Goal: Communication & Community: Answer question/provide support

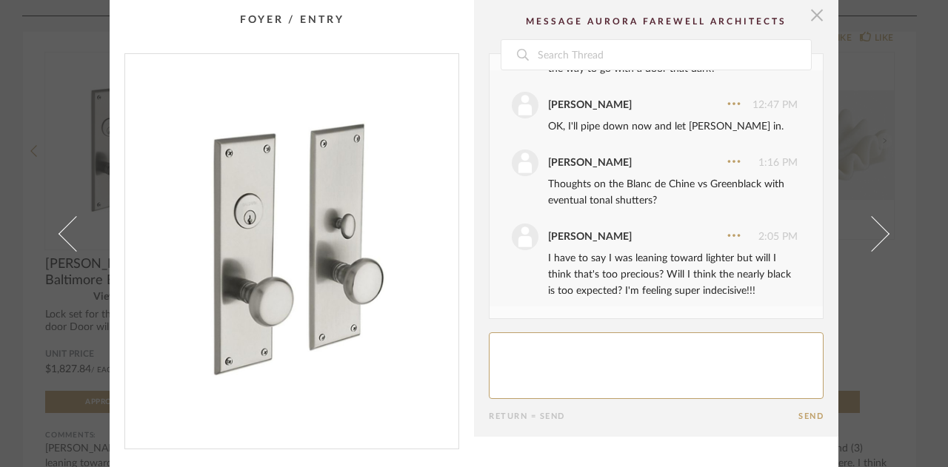
click at [808, 4] on span "button" at bounding box center [817, 15] width 30 height 30
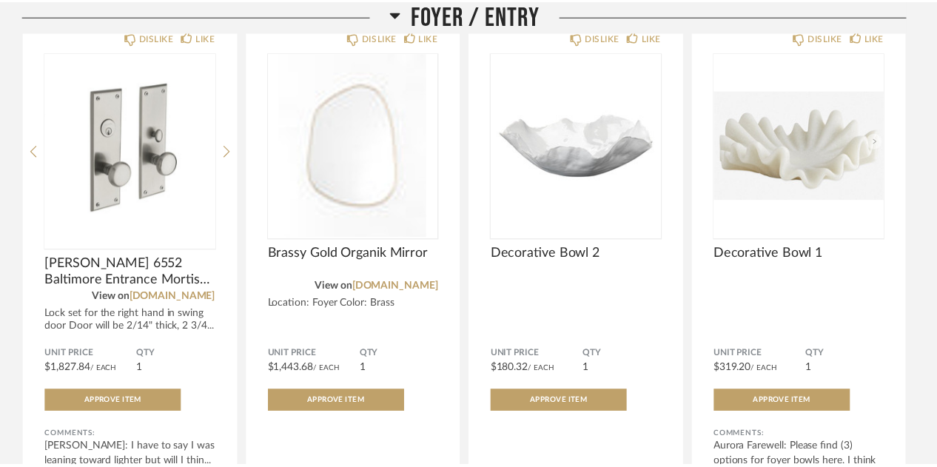
scroll to position [1397, 0]
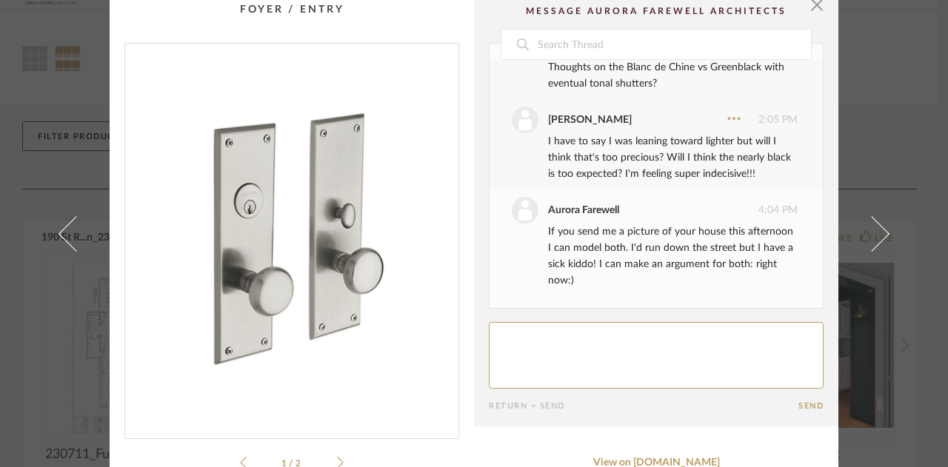
scroll to position [12, 0]
click at [663, 344] on textarea at bounding box center [656, 354] width 335 height 67
type textarea "L"
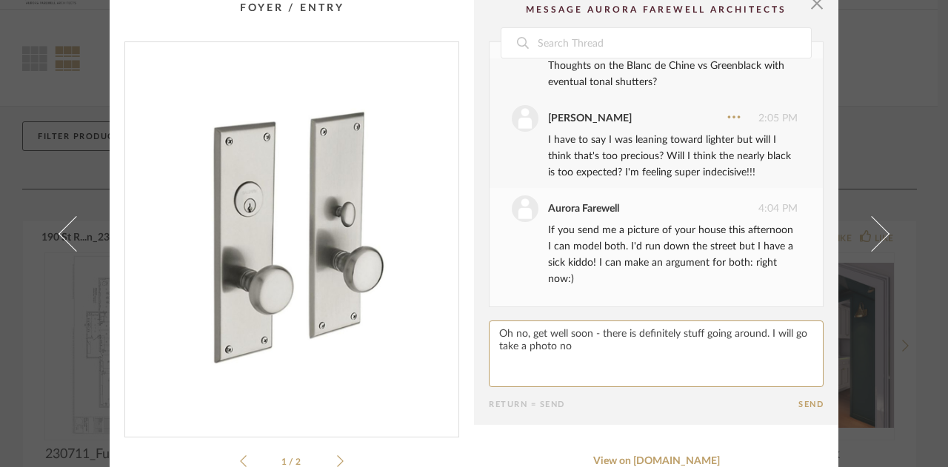
type textarea "Oh no, get well soon - there is definitely stuff going around. I will go take a…"
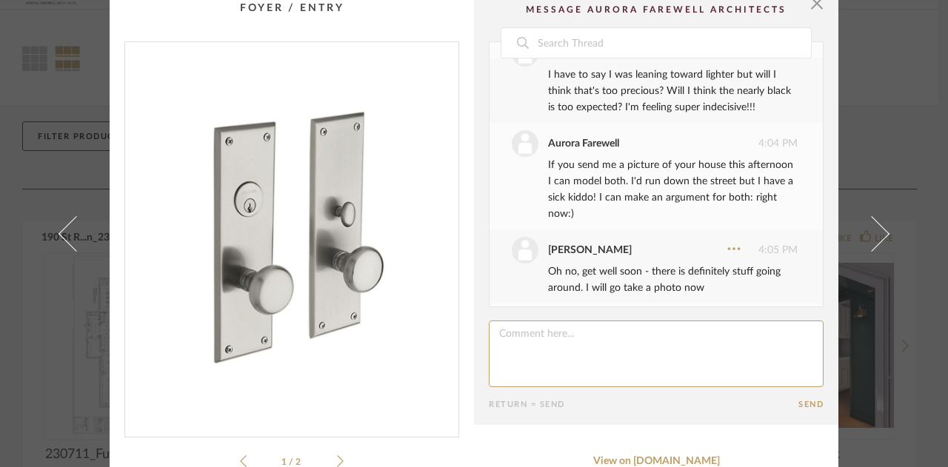
scroll to position [1112, 0]
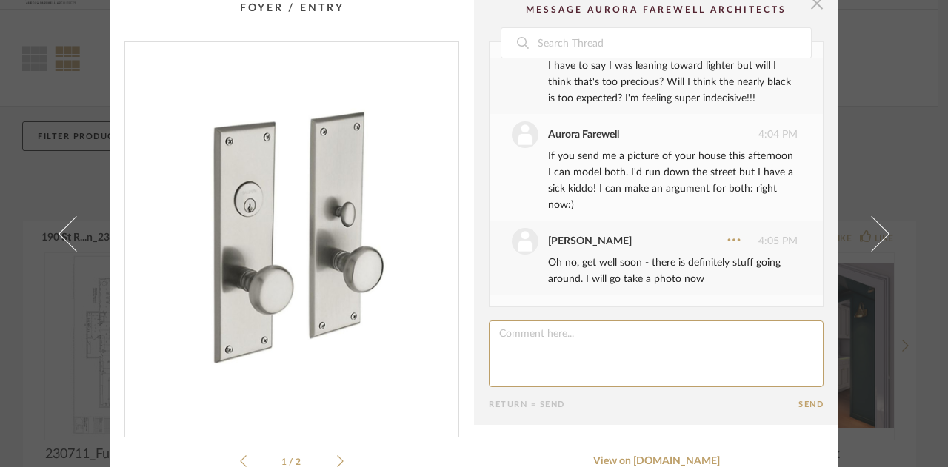
click at [810, 4] on span "button" at bounding box center [817, 3] width 30 height 30
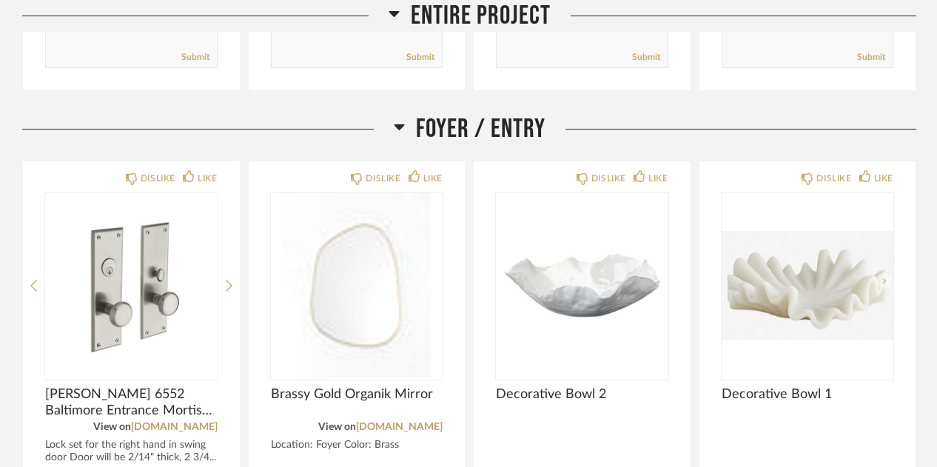
scroll to position [1242, 0]
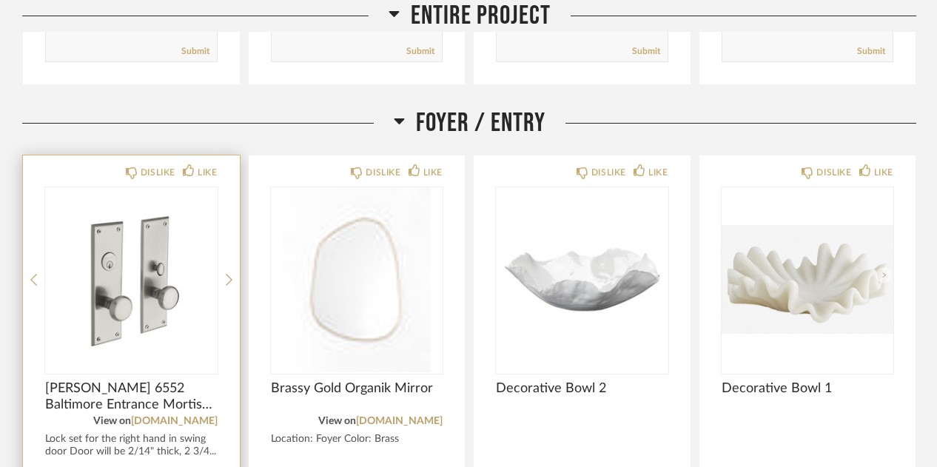
click at [117, 275] on div at bounding box center [131, 279] width 173 height 185
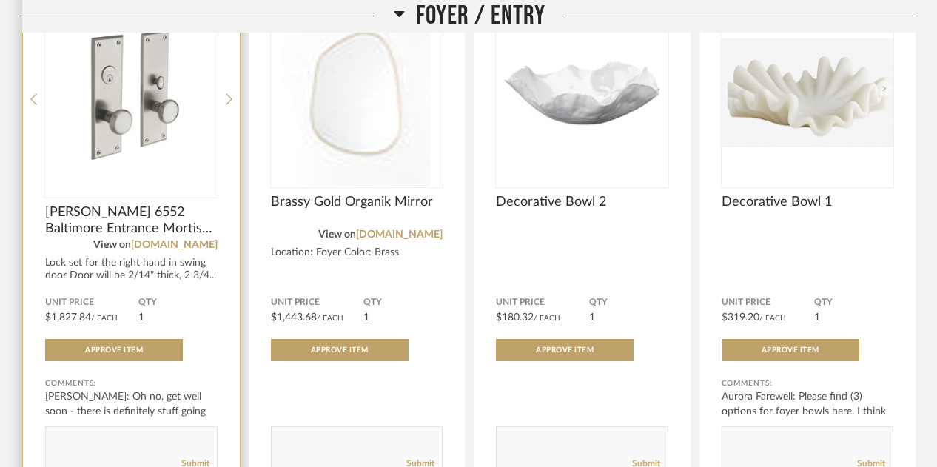
scroll to position [1447, 0]
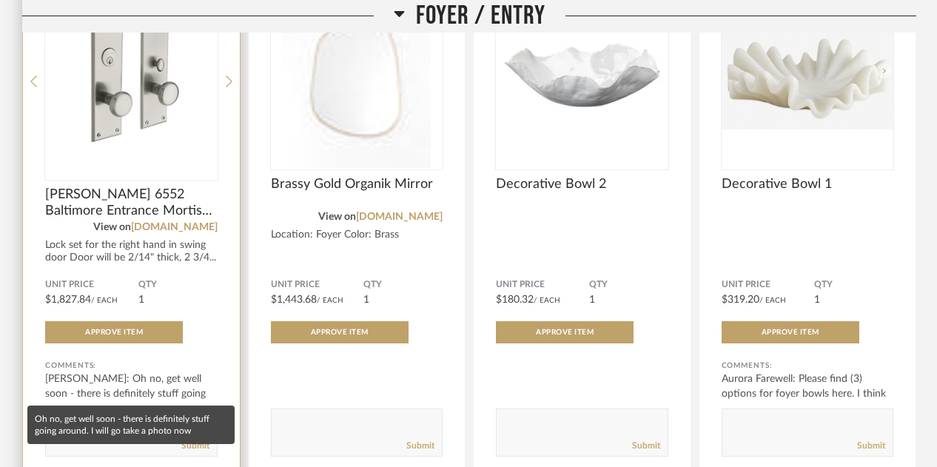
click at [160, 382] on div "Sasha Steen: Oh no, get well soon - there is definitely stuff going around..." at bounding box center [131, 394] width 173 height 44
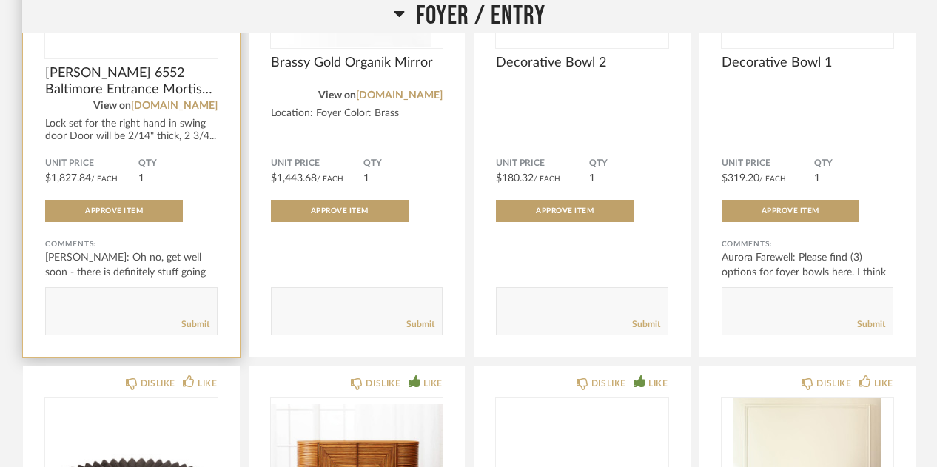
scroll to position [1568, 0]
click at [113, 133] on div "Lock set for the right hand in swing door Door will be 2/14" thick, 2 3/4..." at bounding box center [131, 130] width 173 height 25
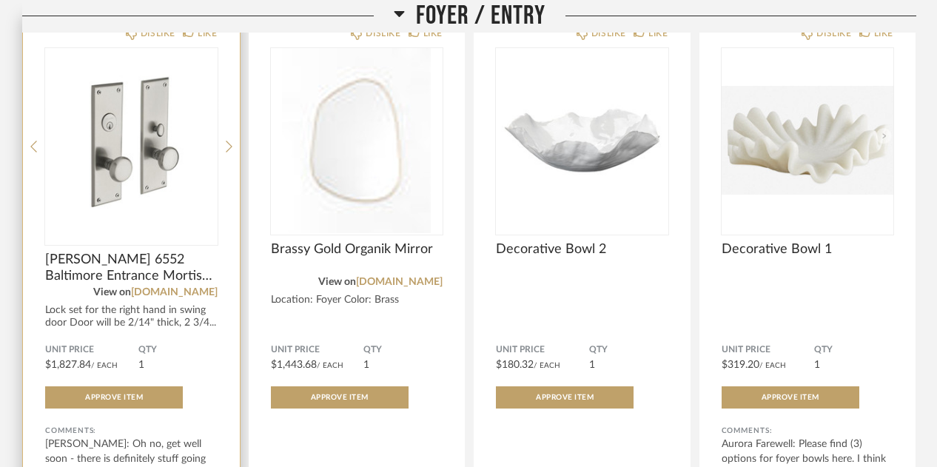
scroll to position [1349, 0]
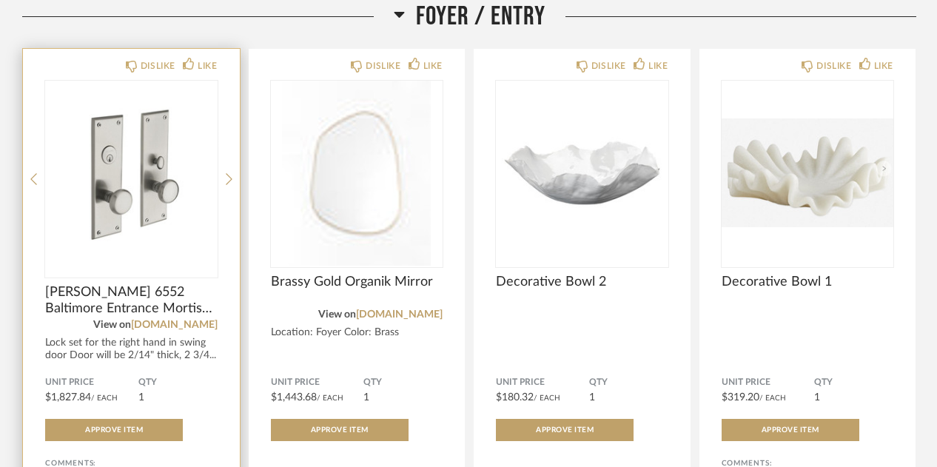
click at [113, 133] on img "0" at bounding box center [131, 173] width 173 height 185
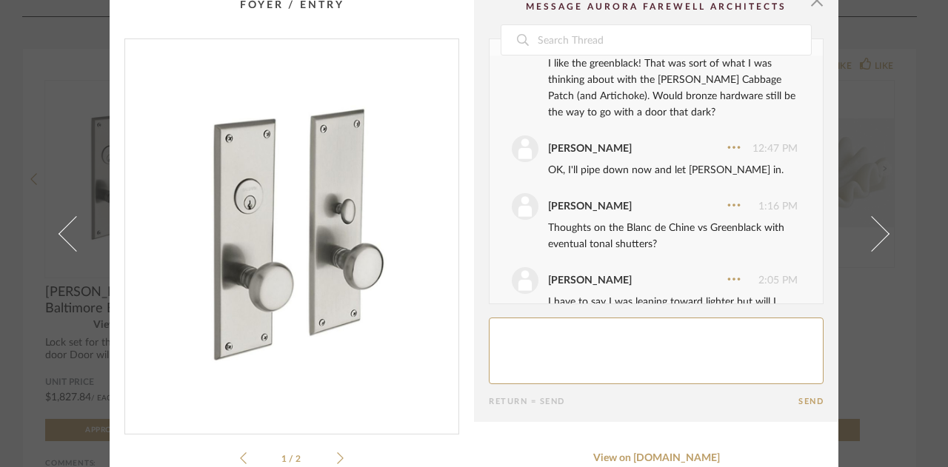
scroll to position [805, 0]
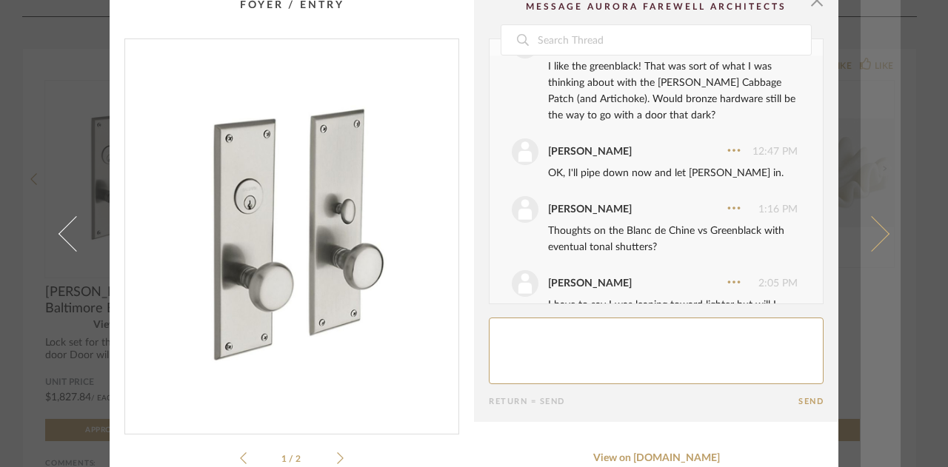
click at [880, 150] on link at bounding box center [880, 233] width 40 height 467
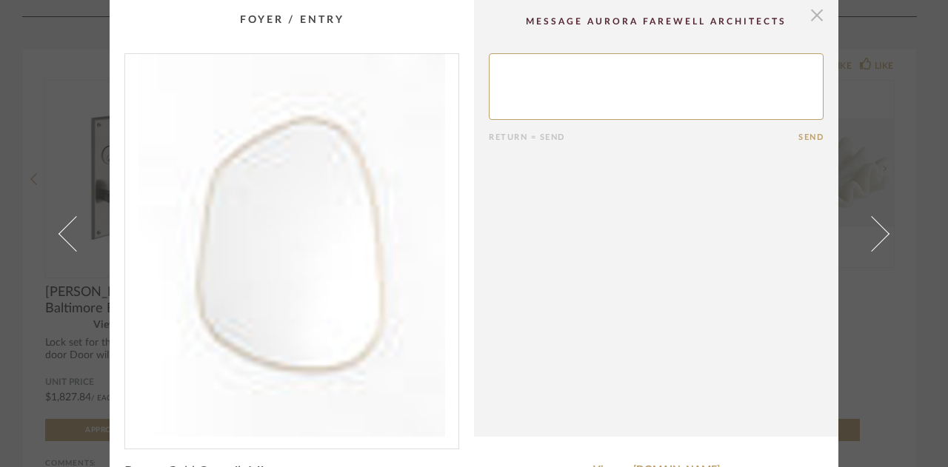
click at [811, 19] on span "button" at bounding box center [817, 15] width 30 height 30
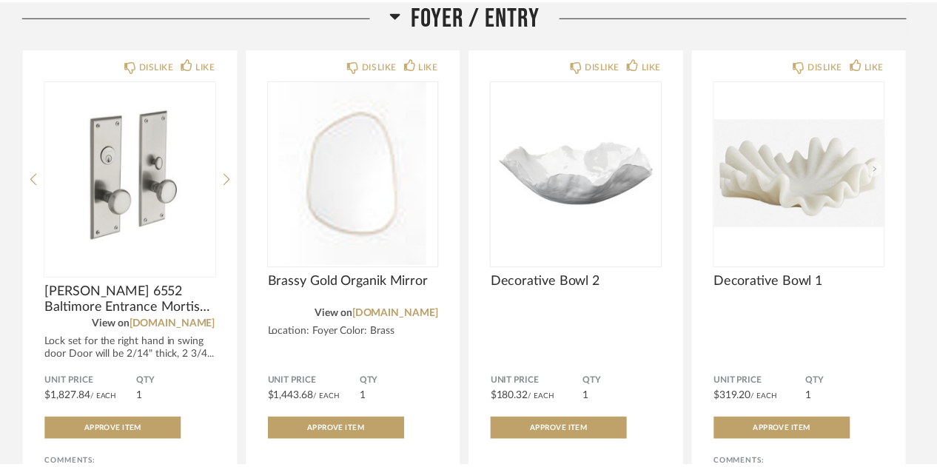
scroll to position [1349, 0]
